Goal: Task Accomplishment & Management: Manage account settings

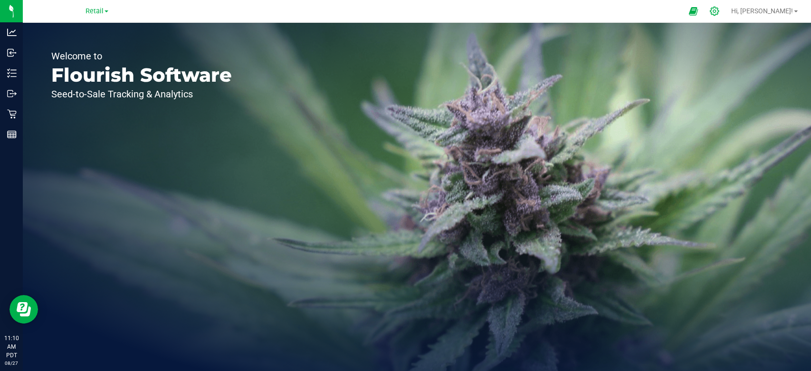
click at [719, 14] on icon at bounding box center [714, 11] width 10 height 10
click at [719, 9] on icon at bounding box center [714, 11] width 10 height 10
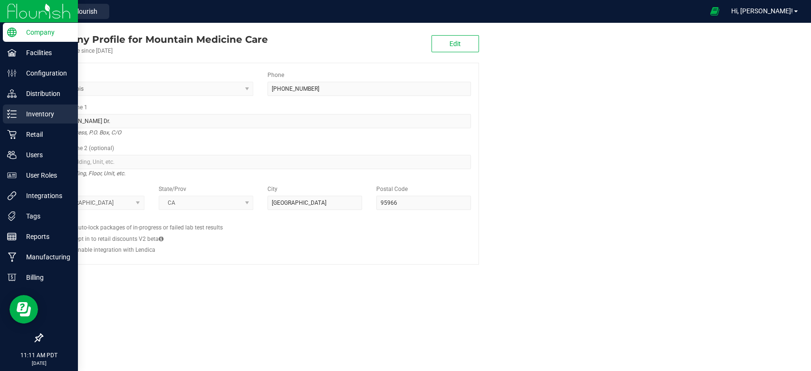
click at [20, 112] on p "Inventory" at bounding box center [45, 113] width 57 height 11
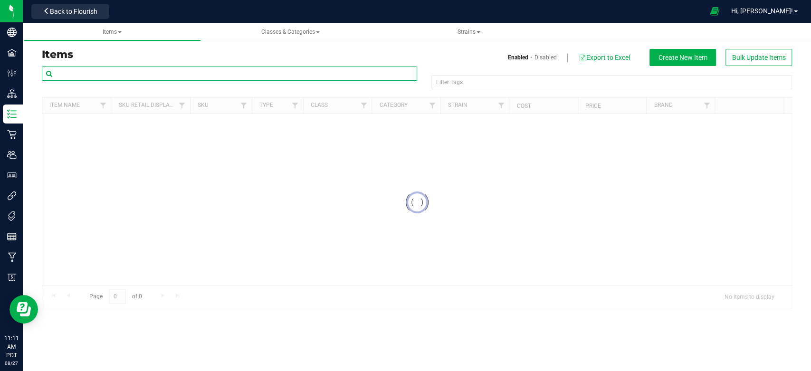
click at [127, 71] on input "text" at bounding box center [229, 74] width 375 height 14
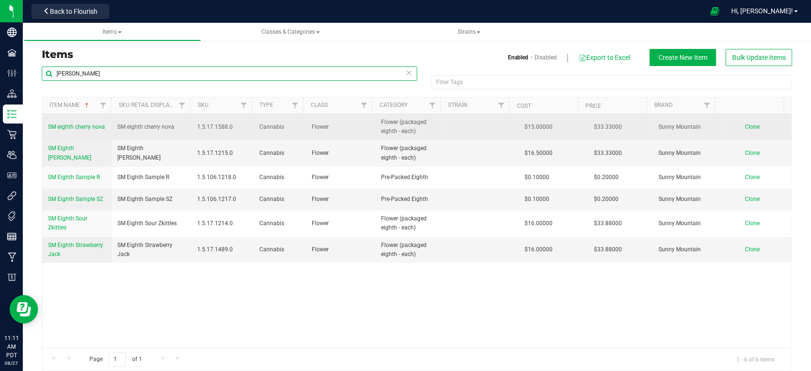
type input "[PERSON_NAME]"
click at [90, 124] on span "SM eighth cherry nova" at bounding box center [76, 127] width 57 height 7
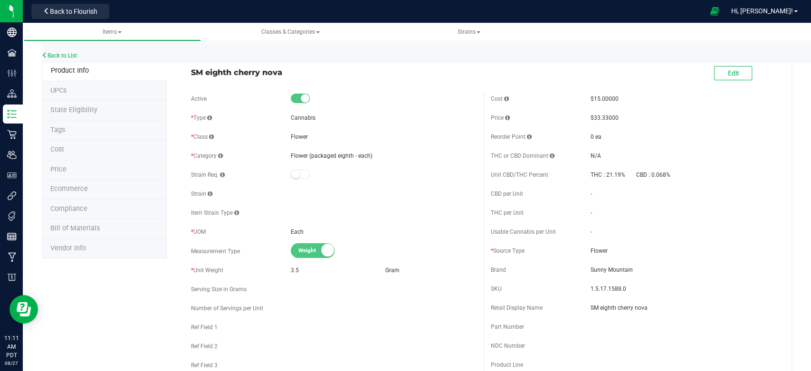
click at [61, 175] on li "Price" at bounding box center [104, 170] width 125 height 20
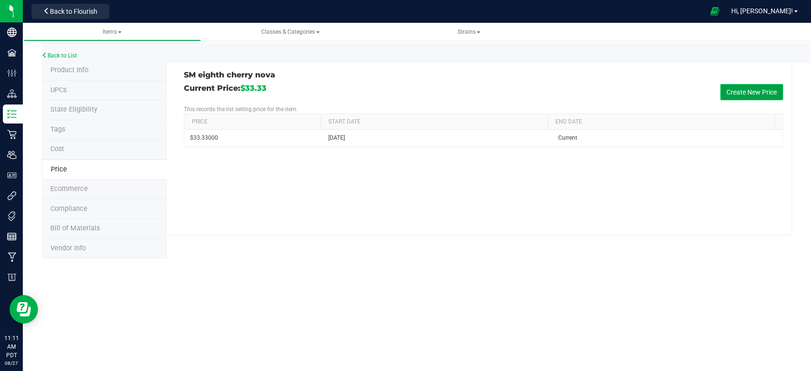
click at [743, 91] on button "Create New Price" at bounding box center [751, 92] width 63 height 16
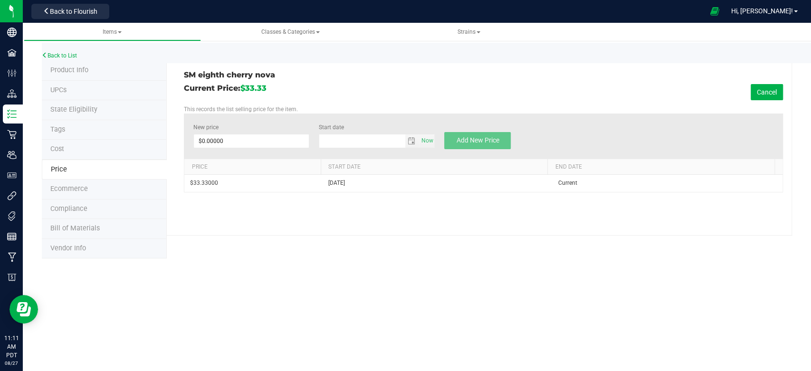
type input "[DATE]"
drag, startPoint x: 270, startPoint y: 147, endPoint x: 266, endPoint y: 140, distance: 8.7
click at [270, 146] on span "$0.00000 0" at bounding box center [251, 141] width 116 height 14
click at [266, 140] on span at bounding box center [251, 141] width 116 height 14
click at [266, 140] on input "New price" at bounding box center [251, 140] width 115 height 13
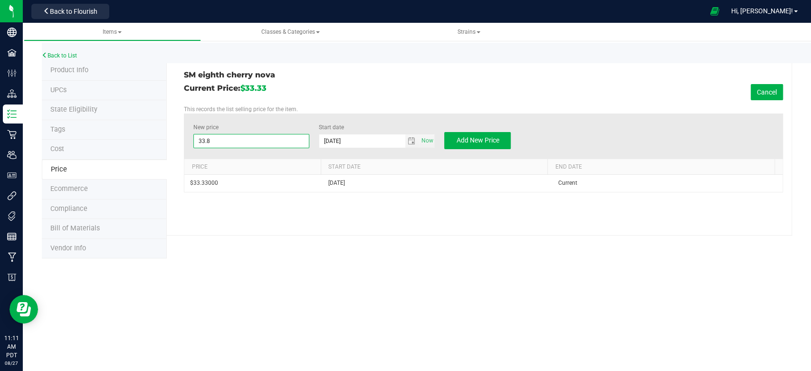
type input "33.88"
click at [487, 140] on span "Add New Price" at bounding box center [477, 140] width 43 height 8
type input "$0.00000"
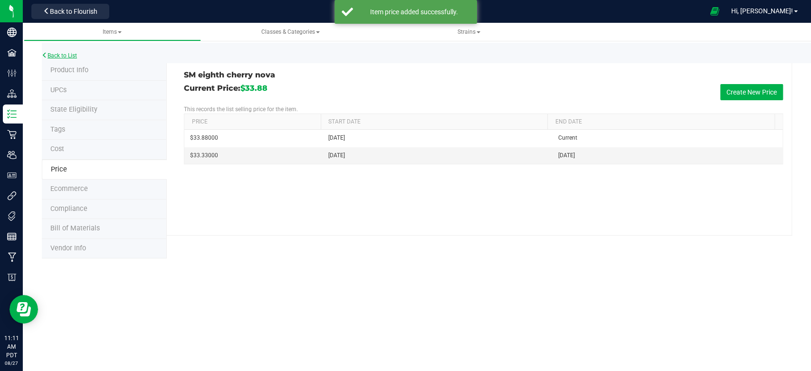
click at [60, 55] on link "Back to List" at bounding box center [59, 55] width 35 height 7
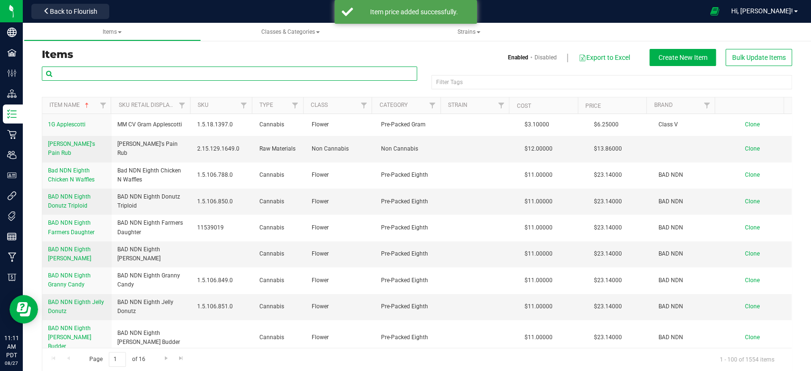
click at [131, 73] on input "text" at bounding box center [229, 74] width 375 height 14
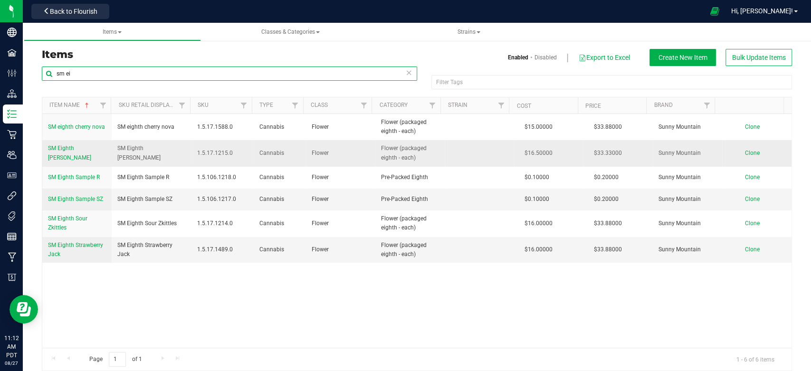
type input "sm ei"
click at [78, 152] on span "SM Eighth [PERSON_NAME]" at bounding box center [69, 153] width 43 height 16
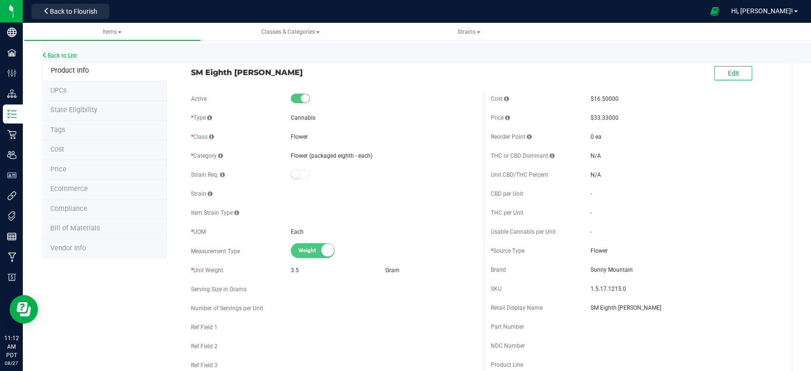
click at [67, 164] on li "Price" at bounding box center [104, 170] width 125 height 20
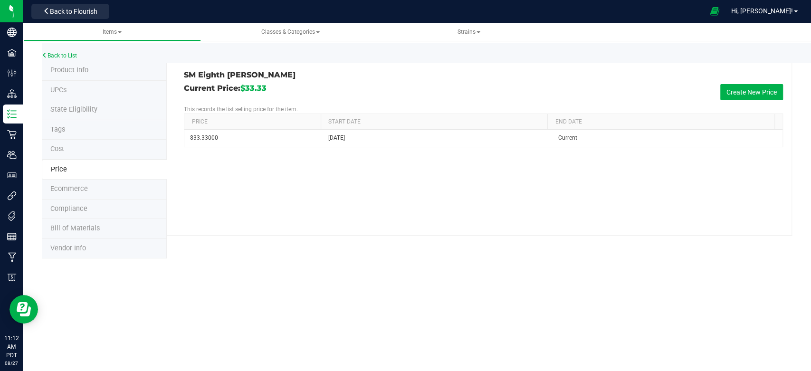
click at [757, 84] on div "Current Price: $33.33 Create New Price" at bounding box center [483, 92] width 599 height 16
click at [754, 87] on button "Create New Price" at bounding box center [751, 92] width 63 height 16
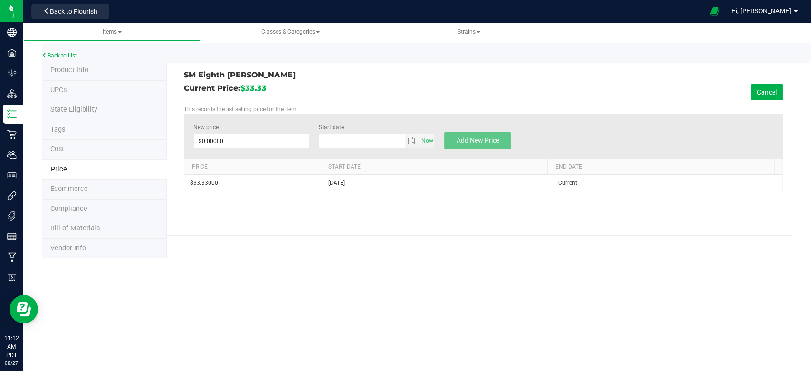
type input "[DATE]"
click at [228, 140] on span at bounding box center [251, 141] width 116 height 14
type input "33.88"
click at [315, 114] on div "New price $33.88000 33.88 Start date [DATE] Now Add New Price" at bounding box center [483, 136] width 599 height 45
click at [478, 135] on button "Add New Price" at bounding box center [477, 140] width 67 height 17
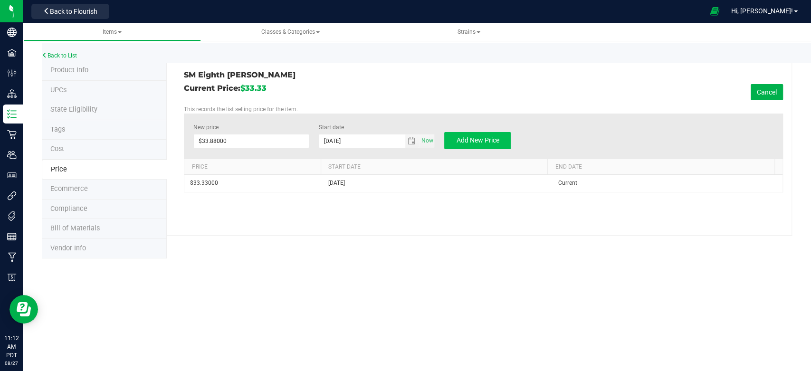
type input "$0.00000"
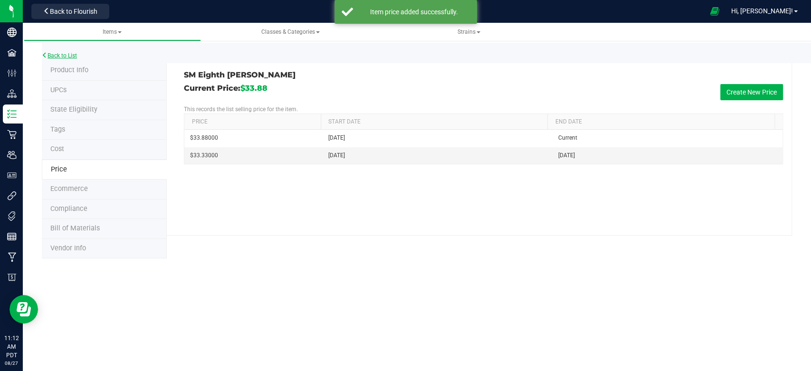
click at [61, 55] on link "Back to List" at bounding box center [59, 55] width 35 height 7
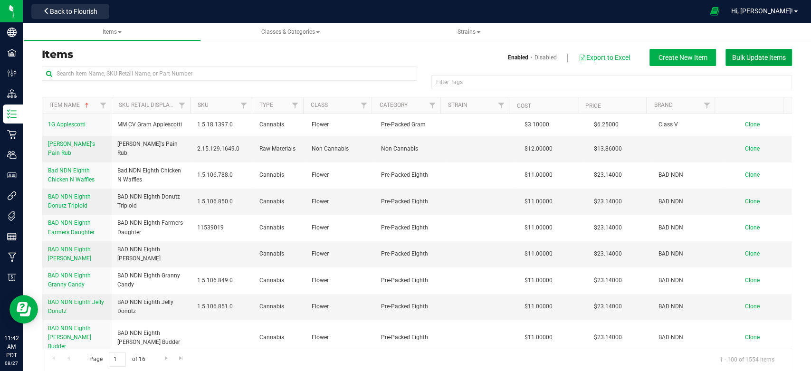
click at [740, 63] on button "Bulk Update Items" at bounding box center [758, 57] width 67 height 17
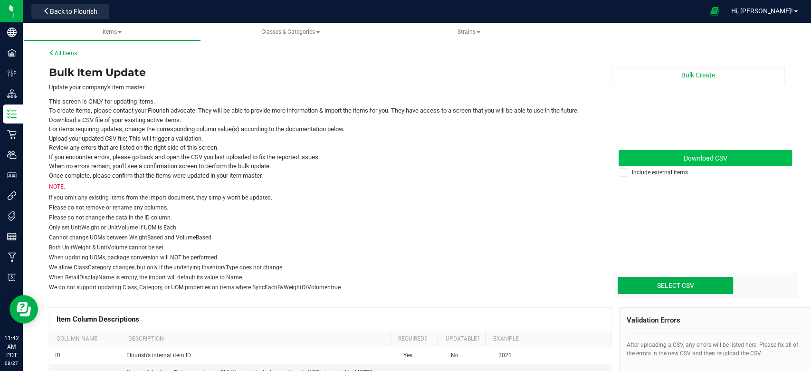
click at [662, 162] on link "Download CSV" at bounding box center [705, 158] width 173 height 16
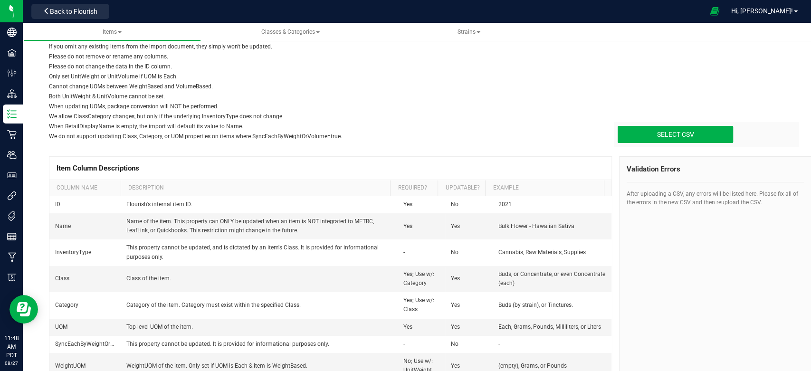
scroll to position [158, 0]
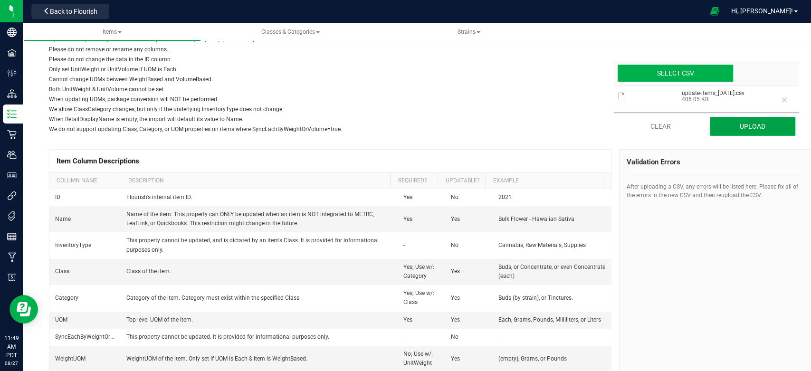
click at [747, 136] on button "Upload" at bounding box center [753, 126] width 86 height 19
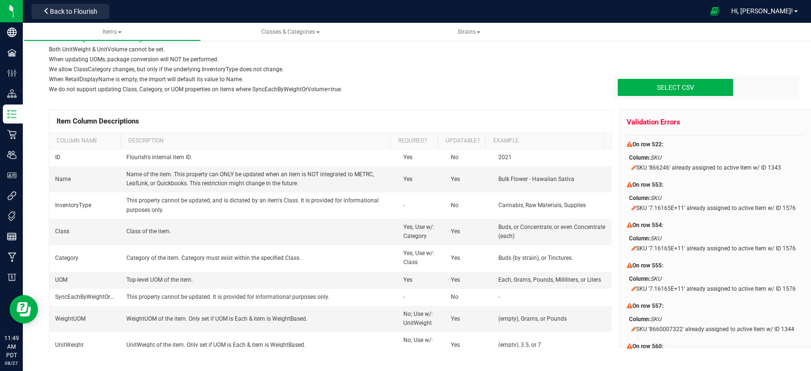
scroll to position [29, 0]
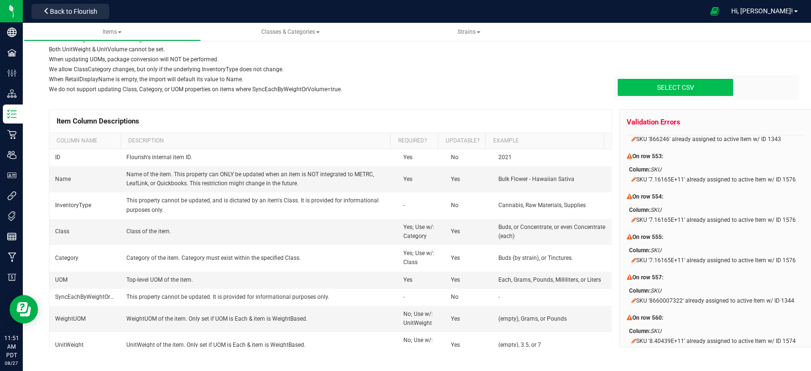
type input "C:\fakepath\update-items_[DATE].csv"
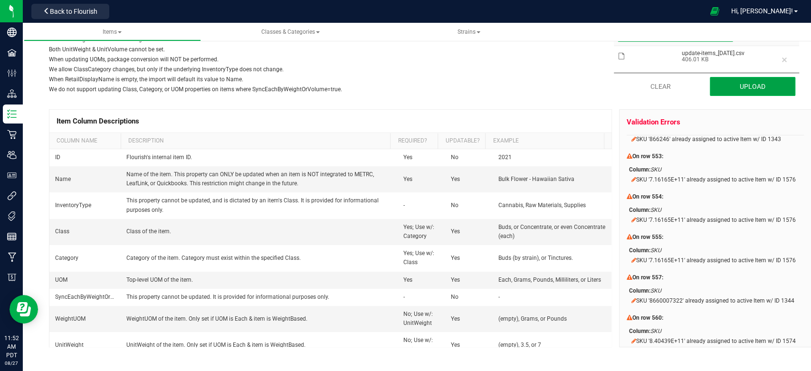
click at [726, 91] on button "Upload" at bounding box center [753, 86] width 86 height 19
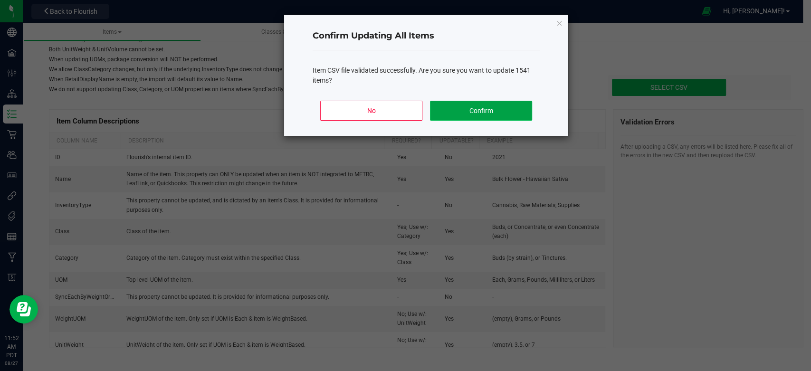
click at [462, 112] on button "Confirm" at bounding box center [481, 111] width 102 height 20
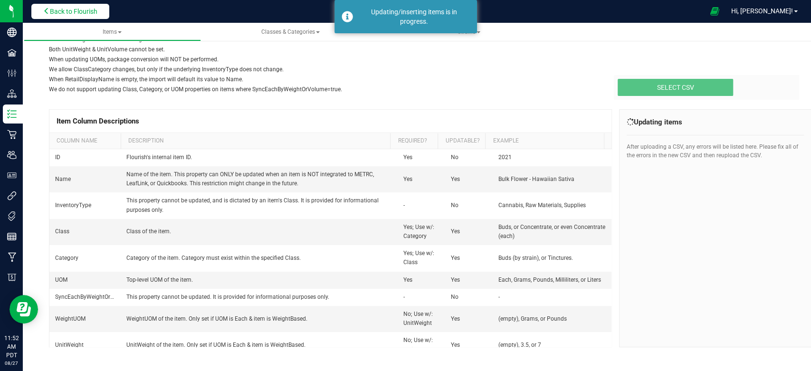
click at [95, 18] on button "Back to Flourish" at bounding box center [70, 11] width 78 height 15
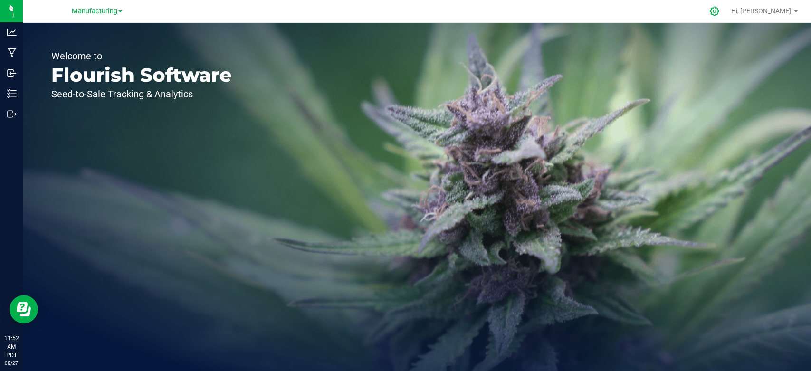
click at [719, 10] on icon at bounding box center [714, 11] width 9 height 9
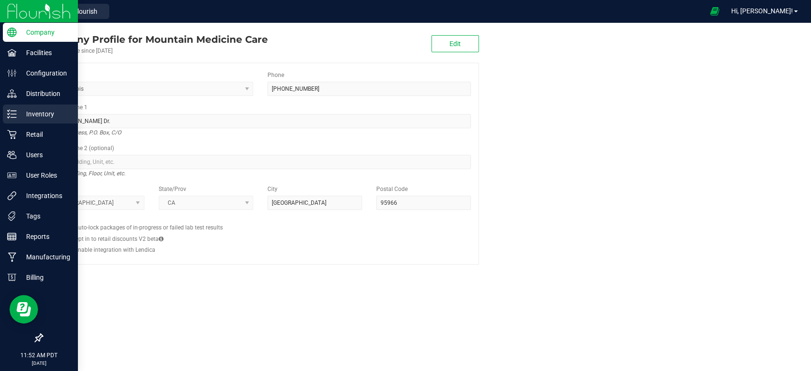
click at [30, 121] on div "Inventory" at bounding box center [40, 114] width 75 height 19
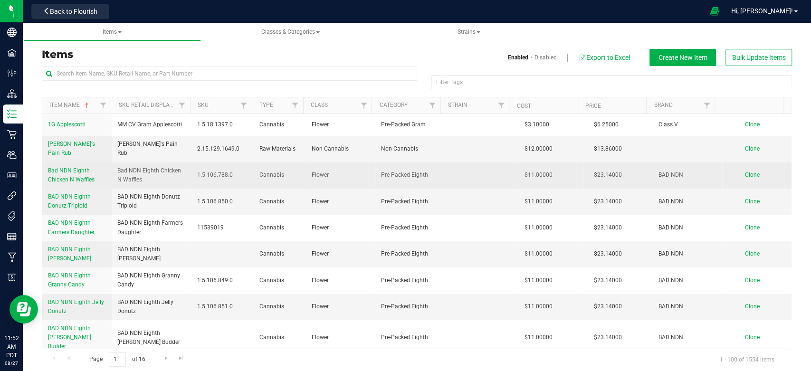
click at [72, 174] on span "Bad NDN Eighth Chicken N Waffles" at bounding box center [71, 175] width 47 height 16
